Goal: Task Accomplishment & Management: Use online tool/utility

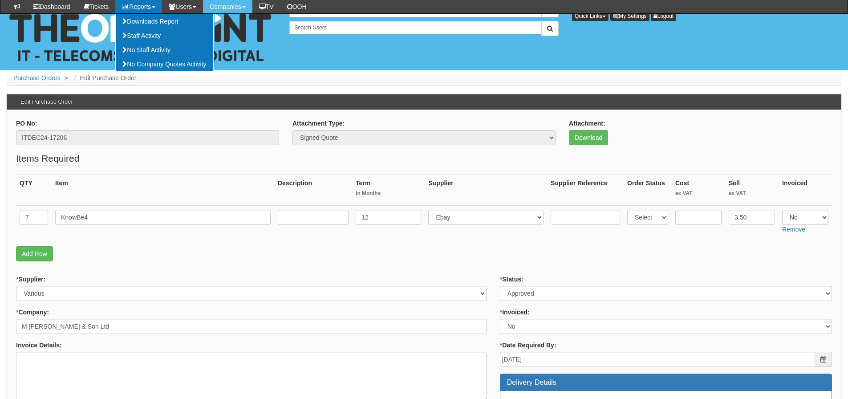
scroll to position [134, 0]
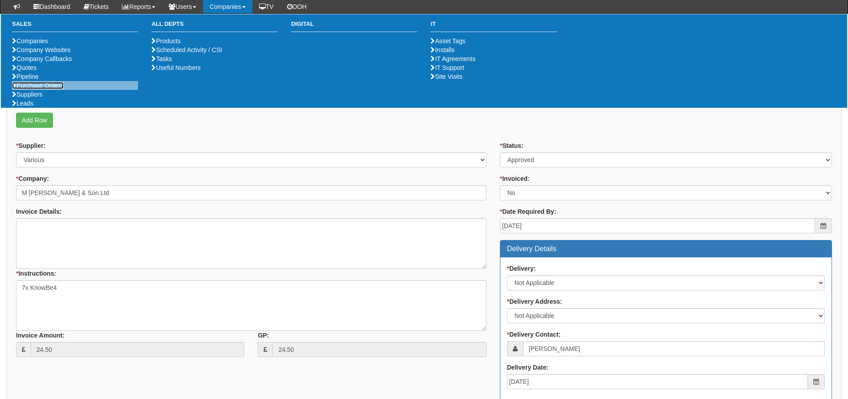
click at [47, 89] on link "Purchase Orders" at bounding box center [38, 85] width 52 height 7
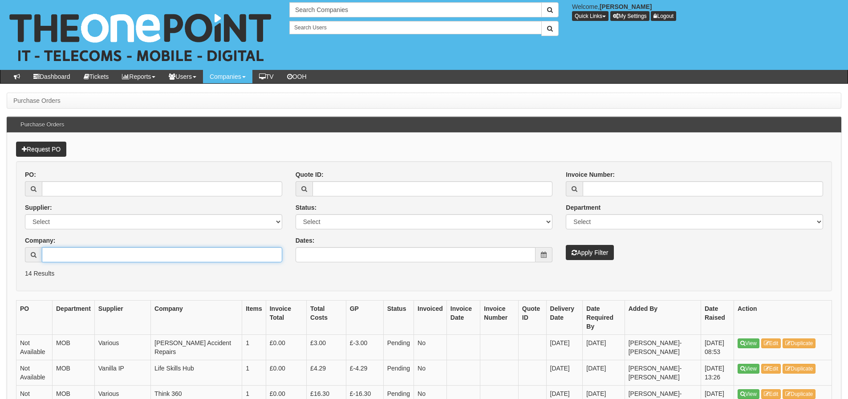
click at [70, 259] on input "Company:" at bounding box center [162, 254] width 240 height 15
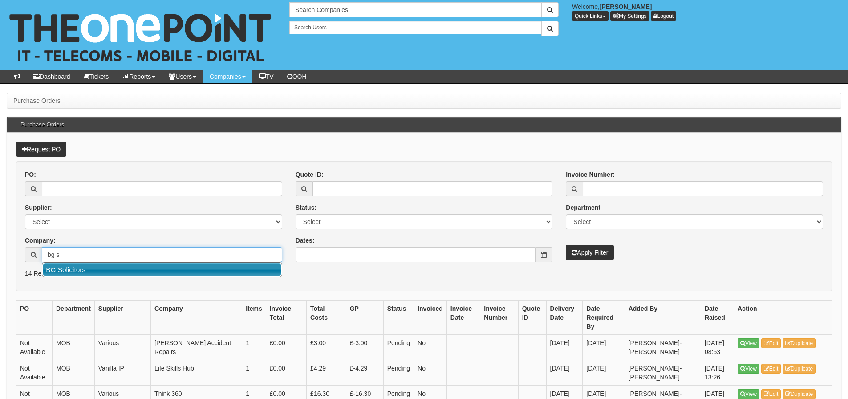
click at [75, 270] on link "BG Solicitors" at bounding box center [162, 269] width 239 height 13
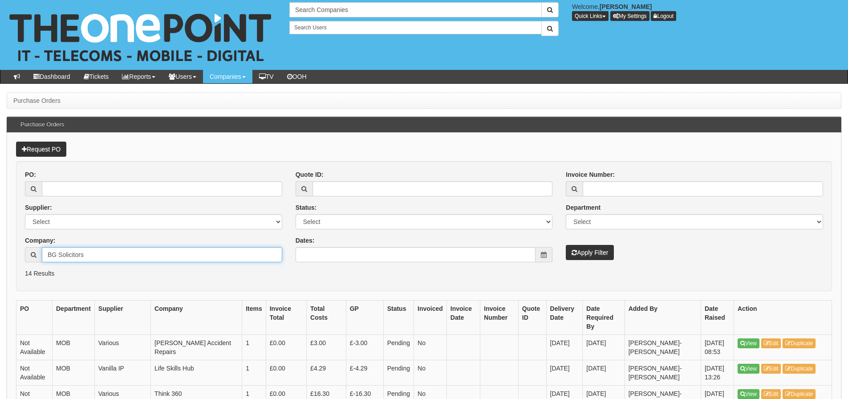
type input "BG Solicitors"
click at [566, 245] on button "Apply Filter" at bounding box center [590, 252] width 48 height 15
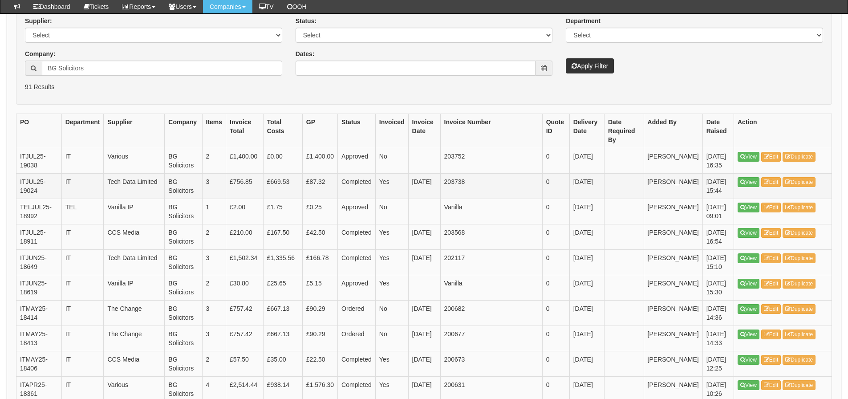
scroll to position [178, 0]
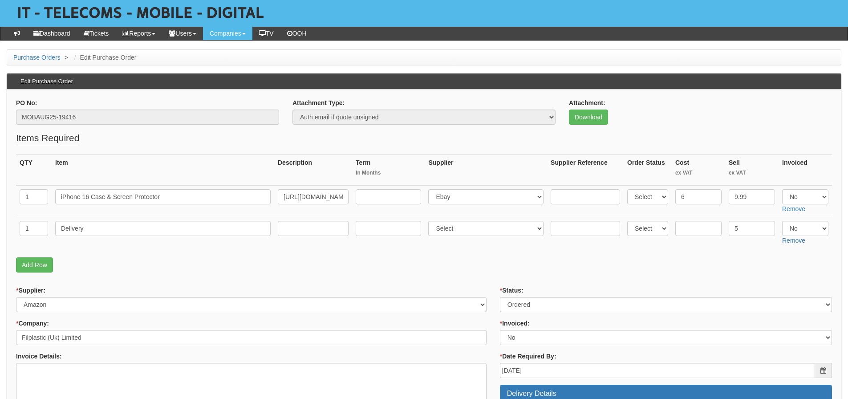
scroll to position [45, 0]
